Goal: Understand process/instructions: Learn how to perform a task or action

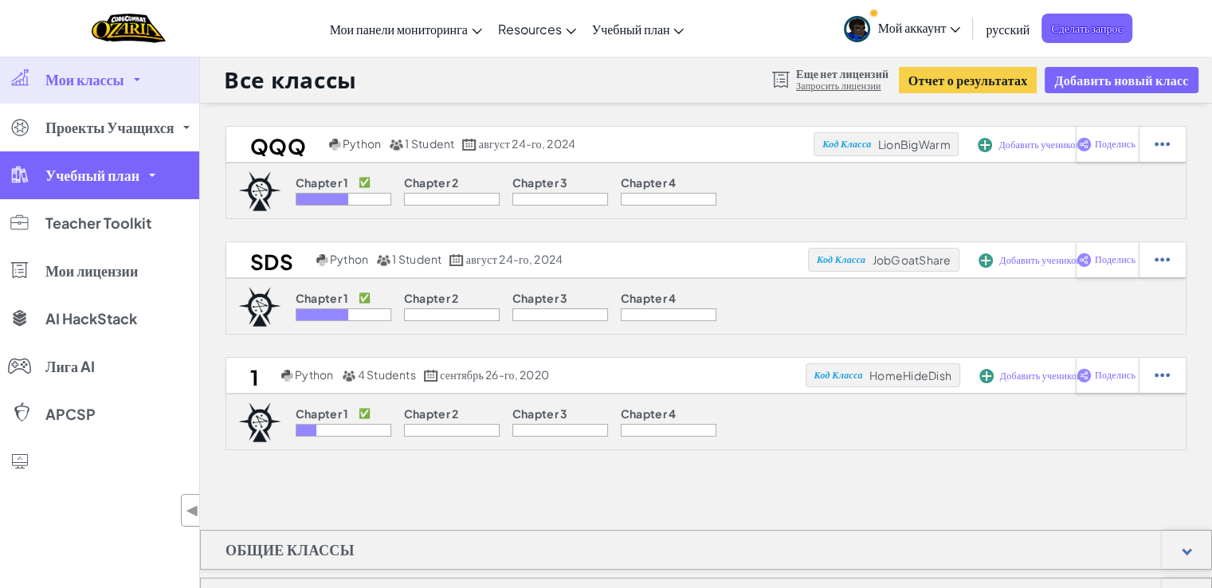
click at [50, 175] on span "Учебный план" at bounding box center [92, 175] width 94 height 14
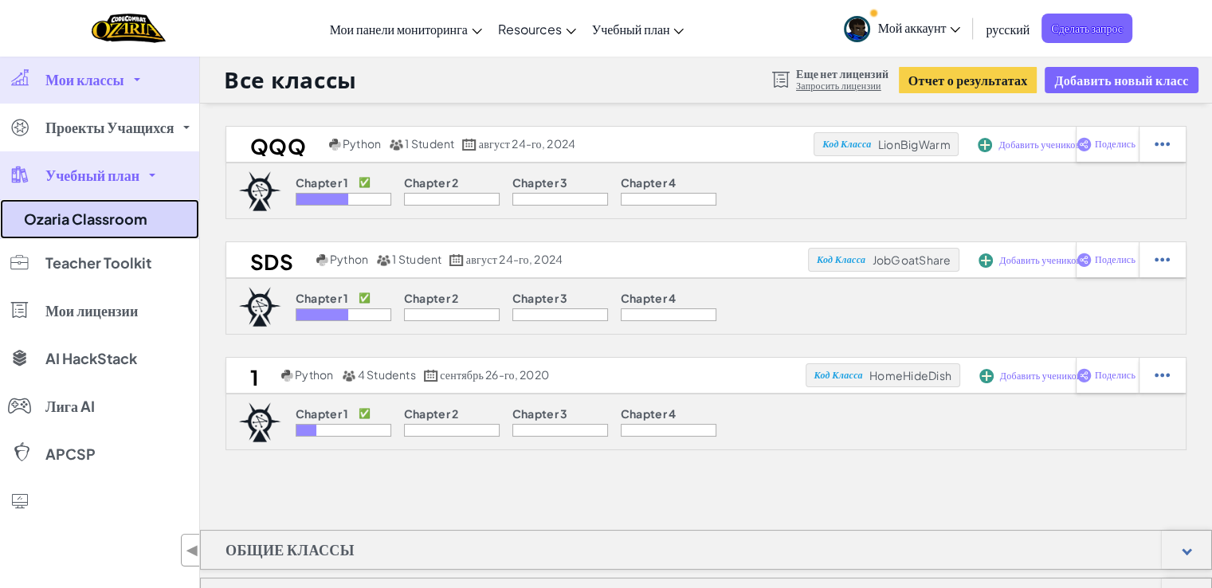
click at [63, 214] on link "Ozaria Classroom" at bounding box center [99, 219] width 199 height 40
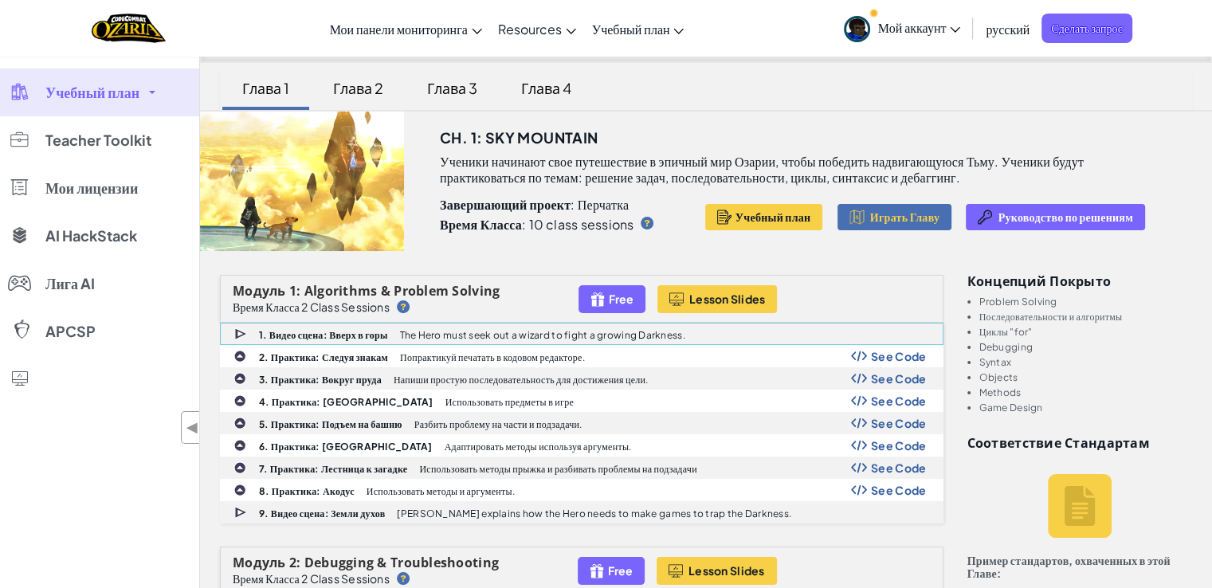
scroll to position [159, 0]
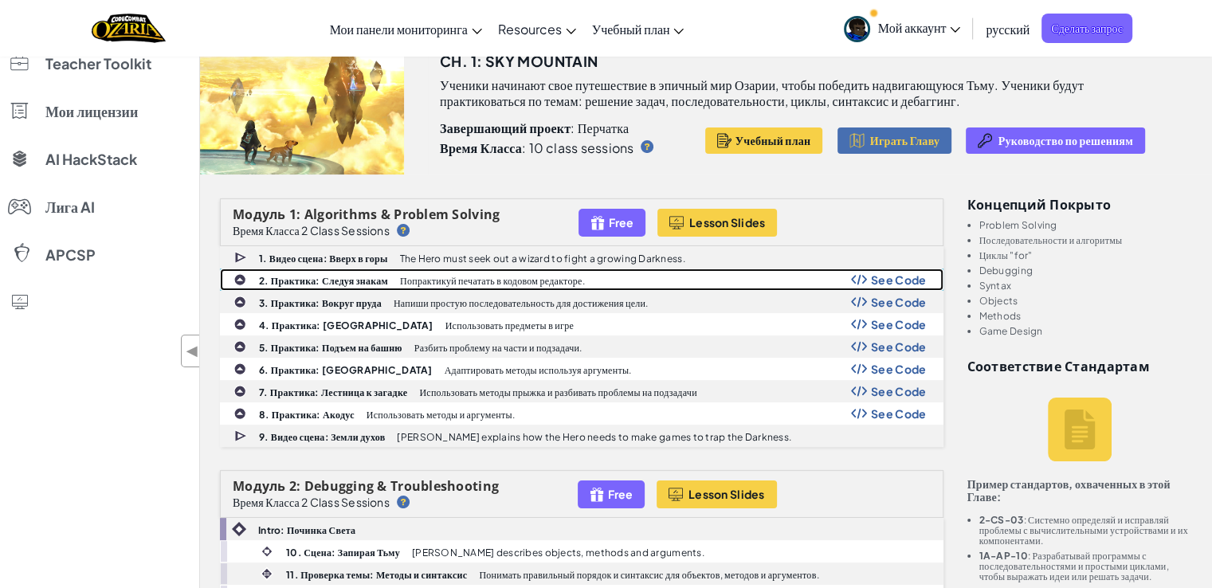
click at [287, 277] on b "2. Практика: Следуя знакам" at bounding box center [323, 281] width 129 height 12
